Goal: Entertainment & Leisure: Consume media (video, audio)

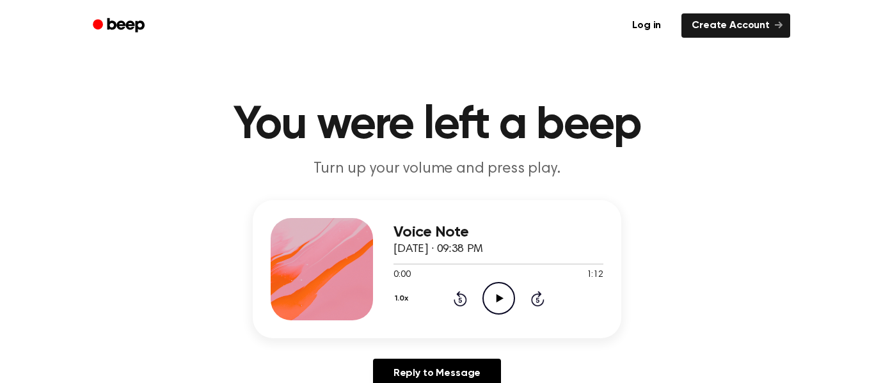
click at [495, 299] on icon "Play Audio" at bounding box center [499, 298] width 33 height 33
click at [486, 305] on icon "Play Audio" at bounding box center [499, 298] width 33 height 33
click at [510, 296] on icon "Play Audio" at bounding box center [499, 298] width 33 height 33
click at [510, 309] on icon "Play Audio" at bounding box center [499, 298] width 33 height 33
click at [495, 301] on icon "Play Audio" at bounding box center [499, 298] width 33 height 33
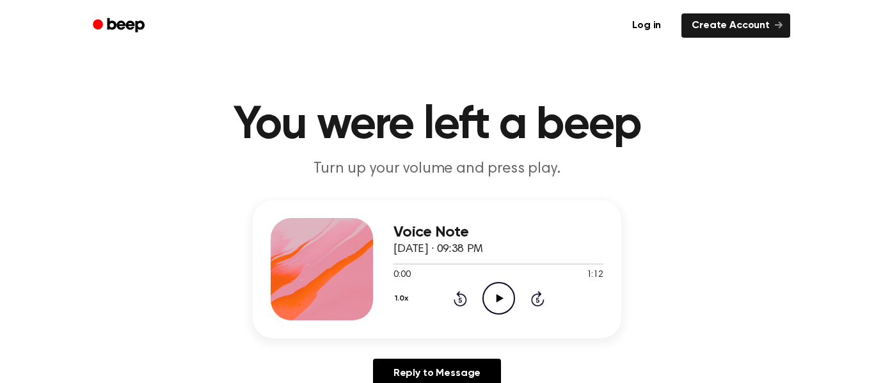
click at [502, 310] on icon "Play Audio" at bounding box center [499, 298] width 33 height 33
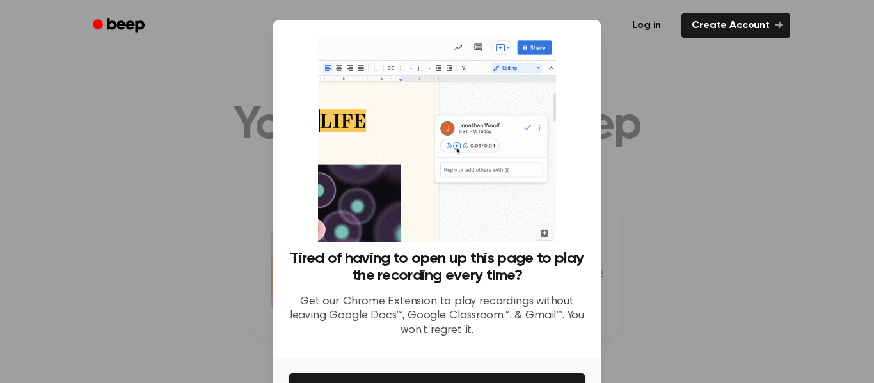
click at [107, 48] on div "Log in Create Account" at bounding box center [437, 25] width 707 height 51
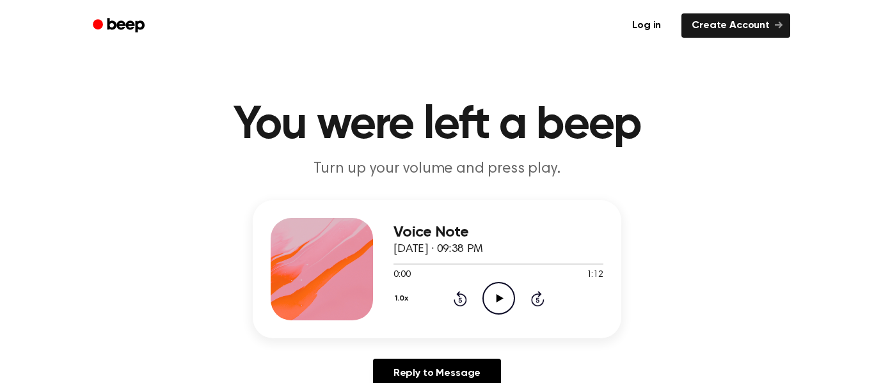
click at [500, 297] on icon at bounding box center [499, 298] width 7 height 8
click at [497, 300] on icon at bounding box center [499, 298] width 7 height 8
click at [494, 296] on icon "Play Audio" at bounding box center [499, 298] width 33 height 33
click at [495, 303] on icon "Play Audio" at bounding box center [499, 298] width 33 height 33
click at [499, 307] on icon "Pause Audio" at bounding box center [499, 298] width 33 height 33
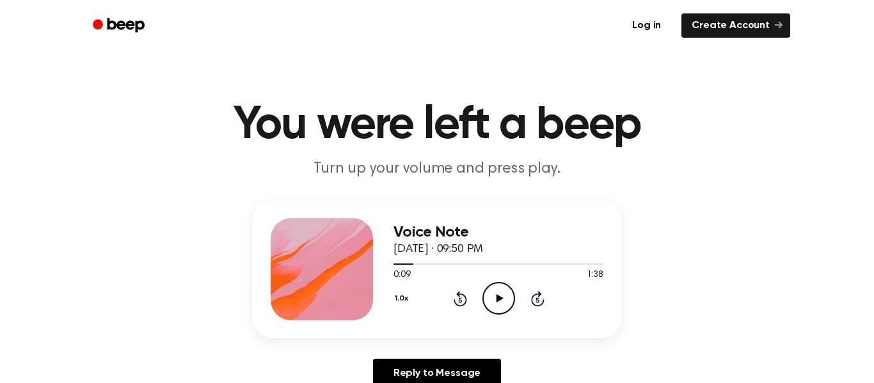
click at [495, 296] on icon "Play Audio" at bounding box center [499, 298] width 33 height 33
click at [492, 305] on icon "Play Audio" at bounding box center [499, 298] width 33 height 33
click at [500, 300] on icon at bounding box center [499, 298] width 7 height 8
